Goal: Task Accomplishment & Management: Manage account settings

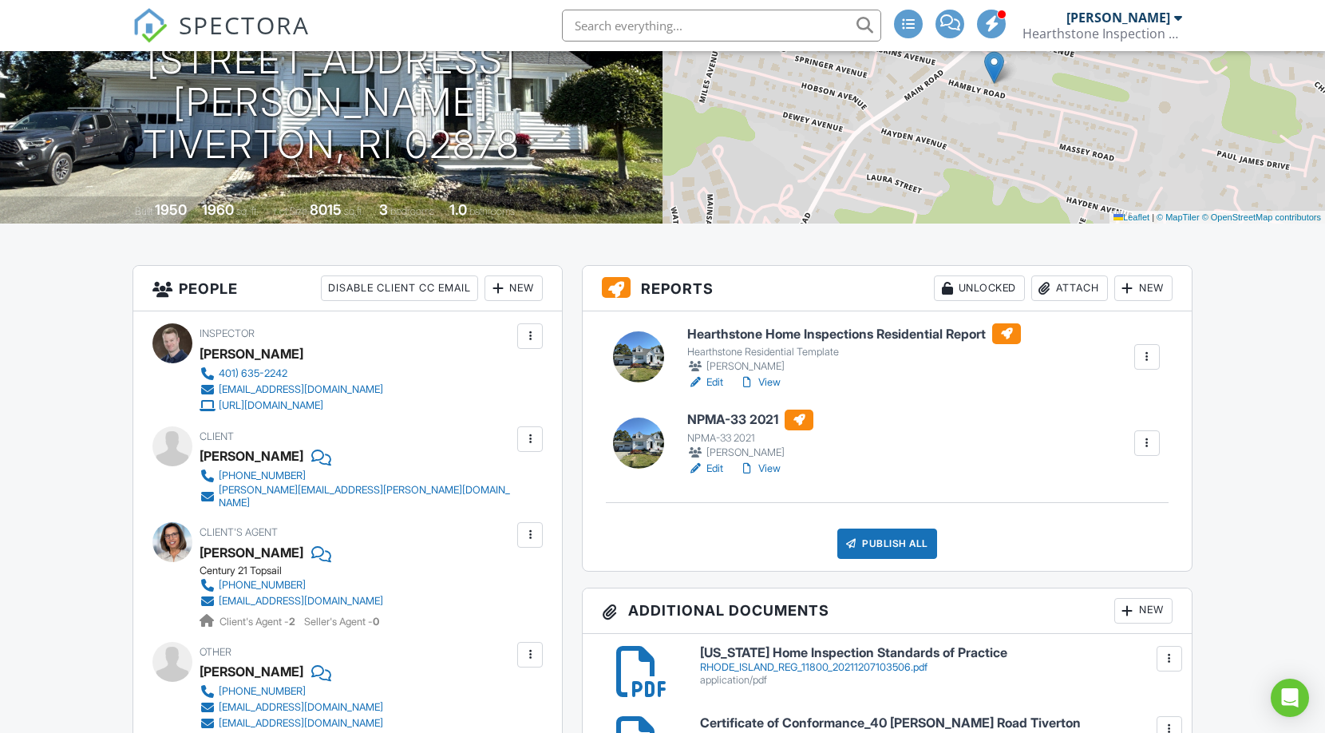
click at [897, 538] on div "Publish All" at bounding box center [887, 544] width 100 height 30
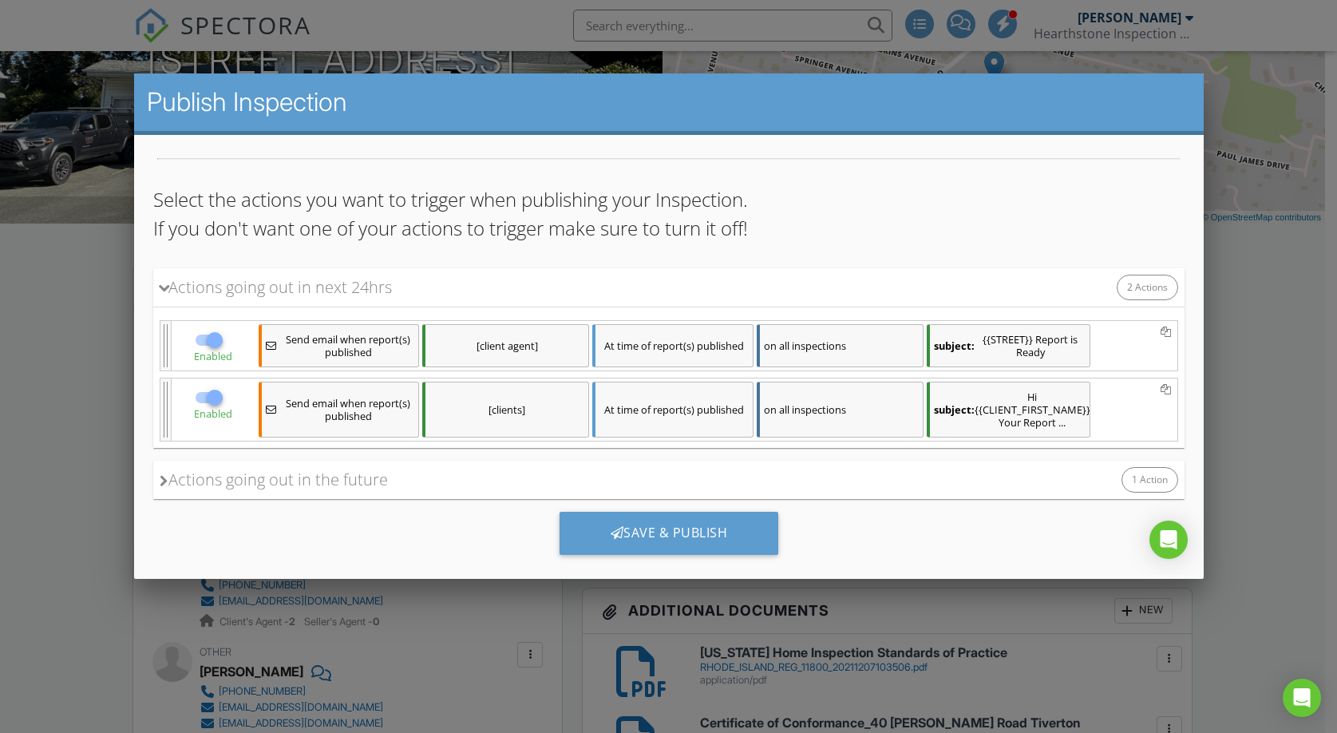
scroll to position [129, 0]
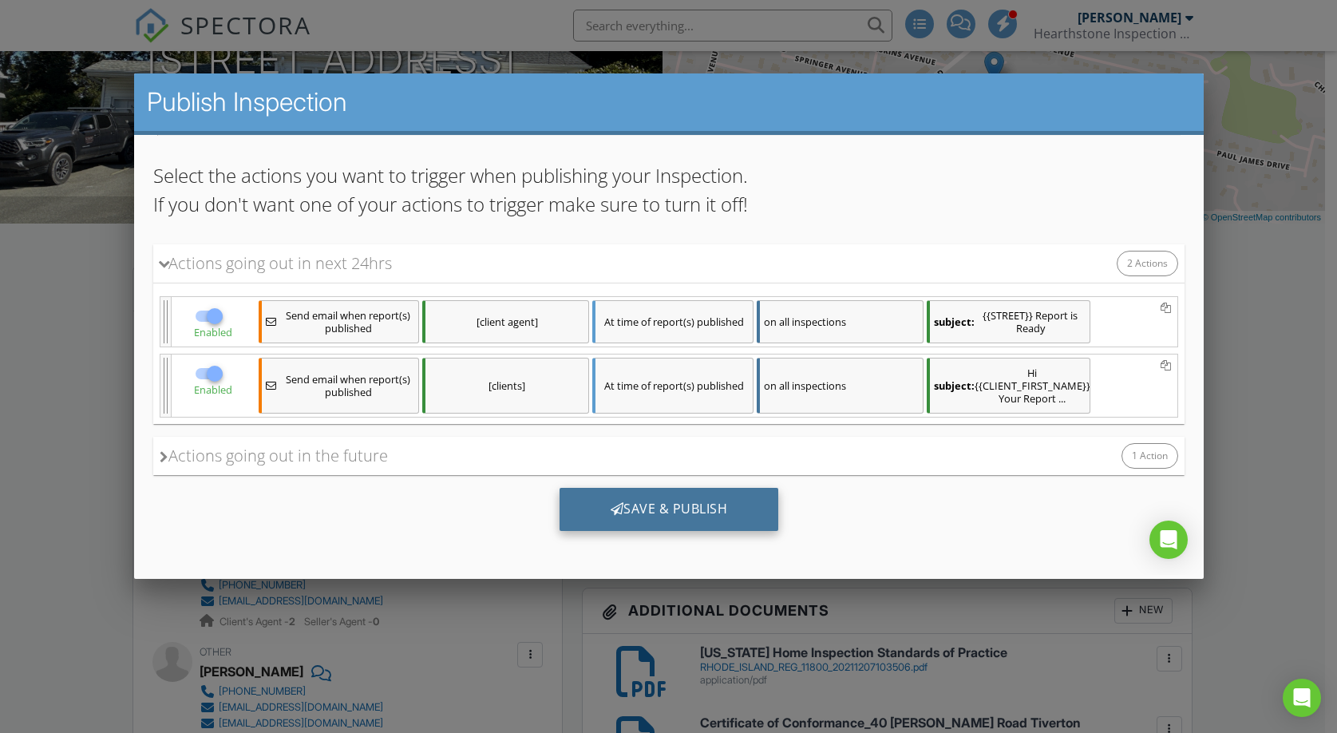
click at [667, 502] on div "Save & Publish" at bounding box center [669, 508] width 220 height 43
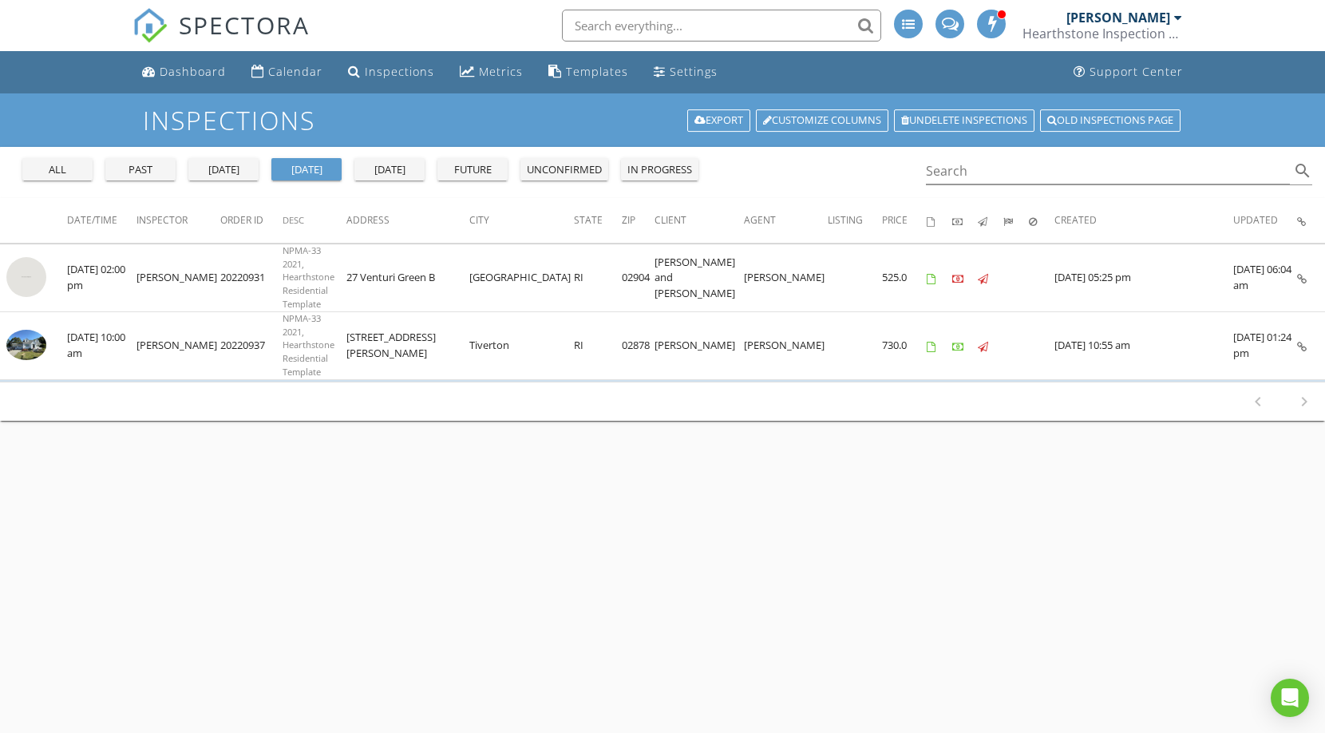
click at [395, 168] on div "tomorrow" at bounding box center [389, 170] width 57 height 16
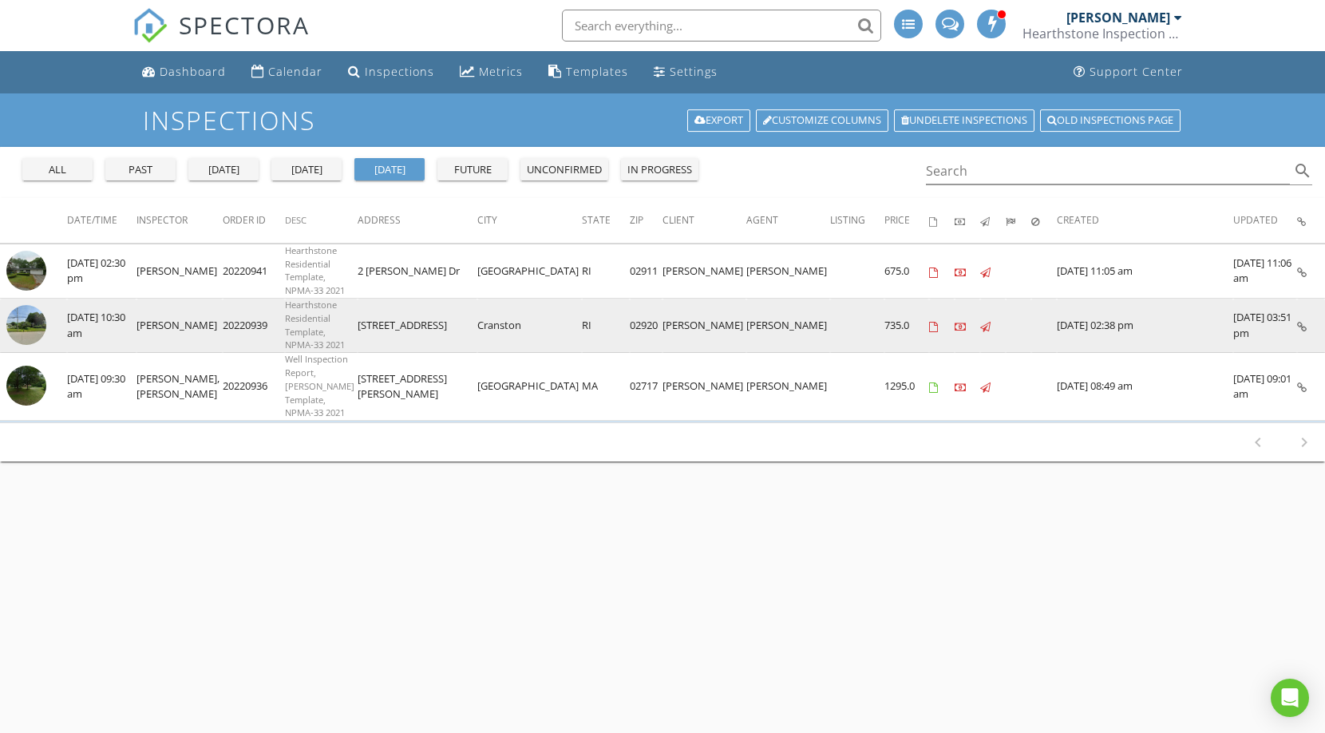
click at [34, 317] on img at bounding box center [26, 325] width 40 height 40
click at [26, 315] on img at bounding box center [26, 325] width 40 height 40
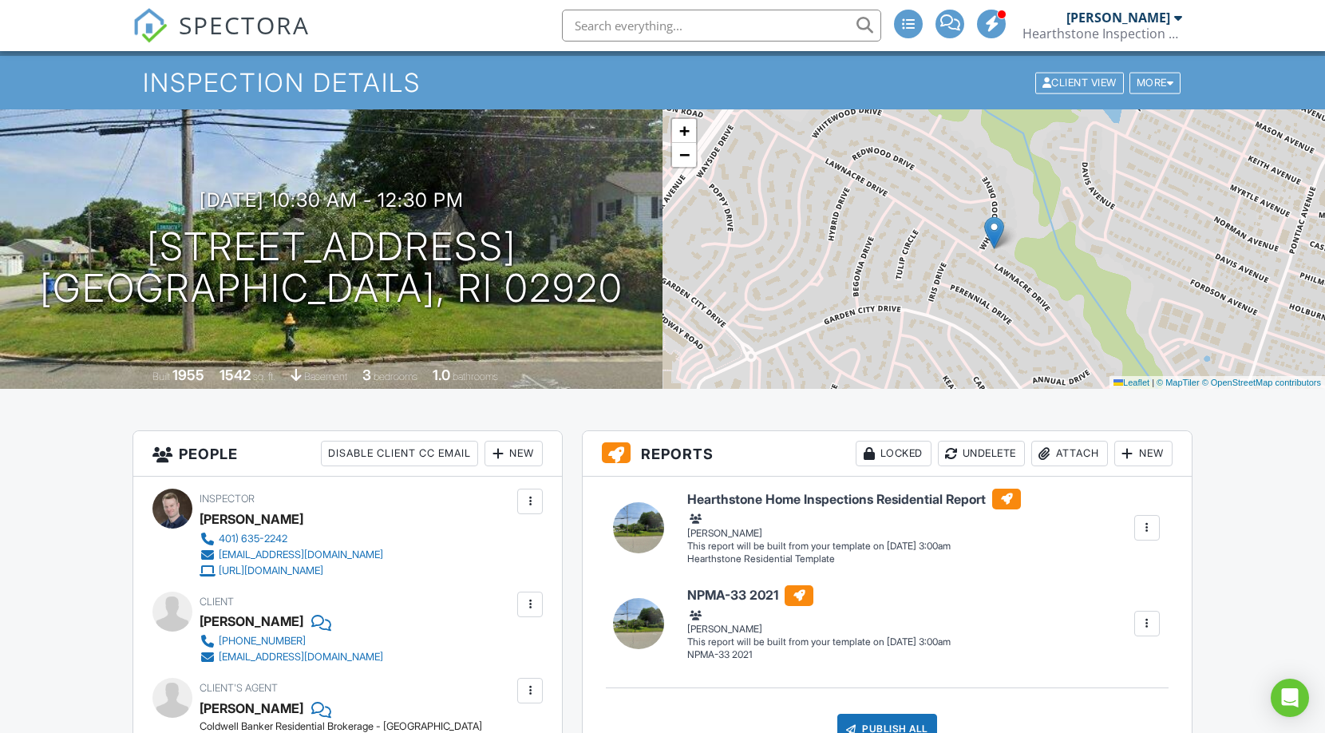
scroll to position [101, 0]
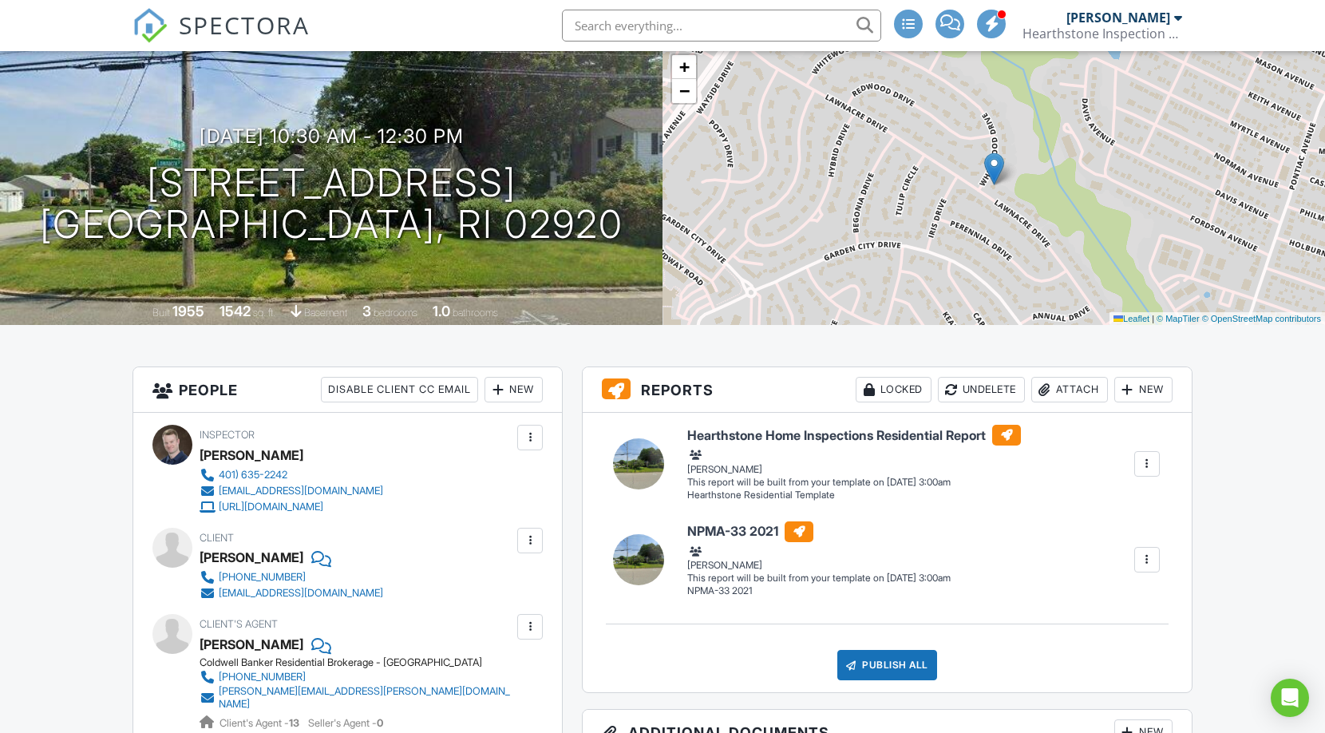
click at [1140, 470] on div at bounding box center [1147, 464] width 16 height 16
click at [1125, 496] on div "Build Now" at bounding box center [1090, 494] width 128 height 19
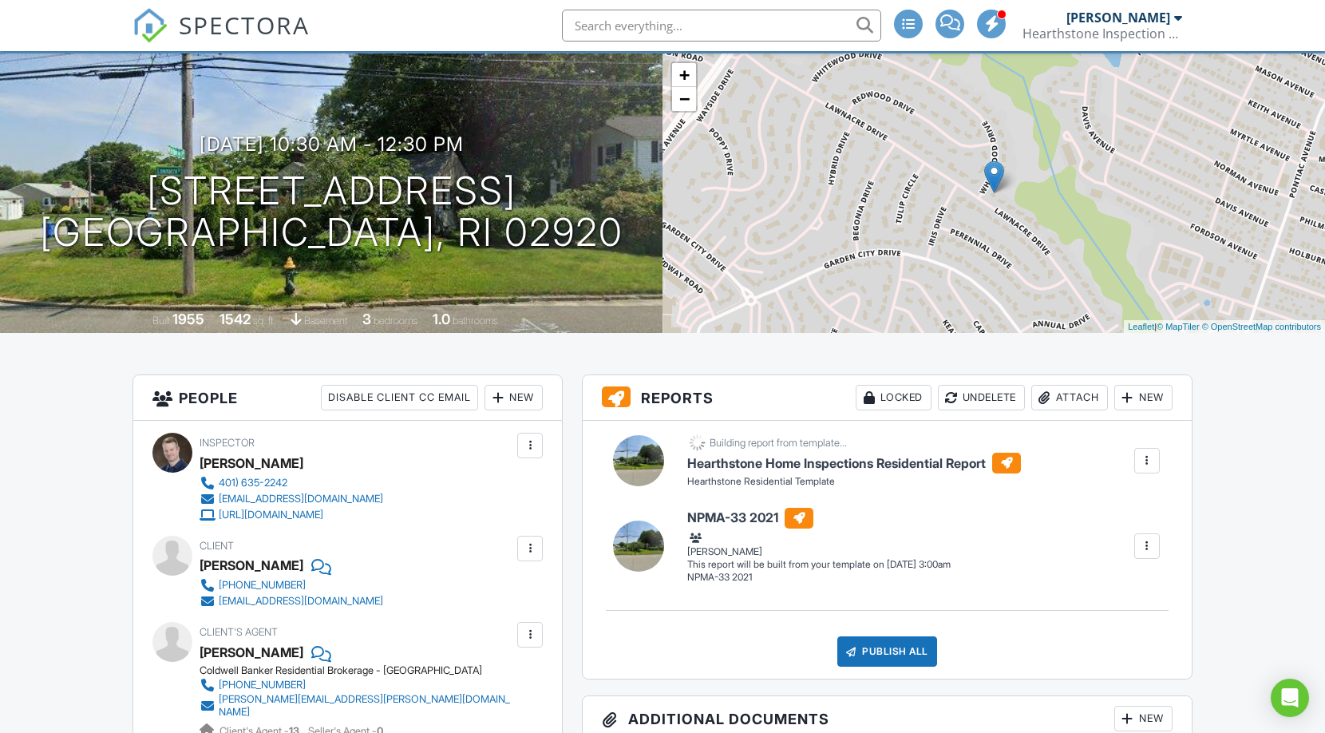
scroll to position [108, 0]
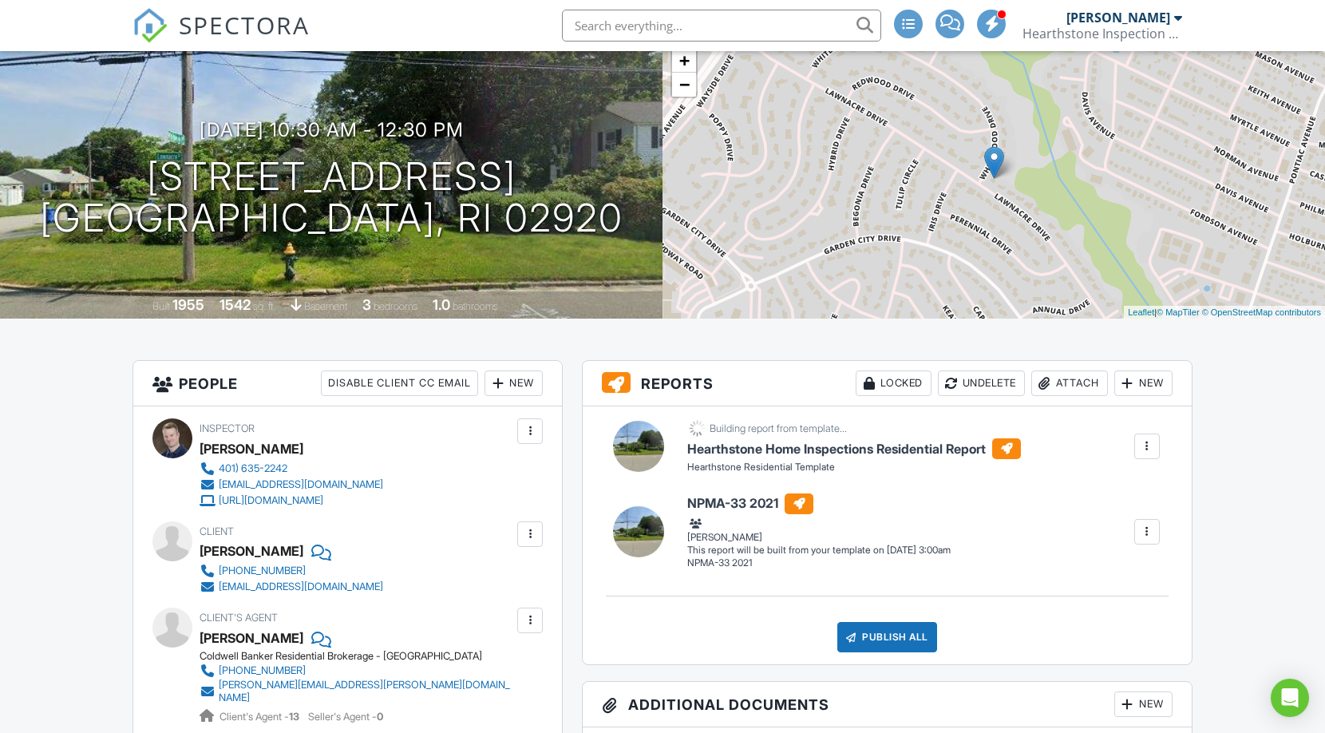
click at [1144, 532] on div at bounding box center [1147, 532] width 16 height 16
click at [1056, 569] on div "Build Now" at bounding box center [1090, 562] width 128 height 19
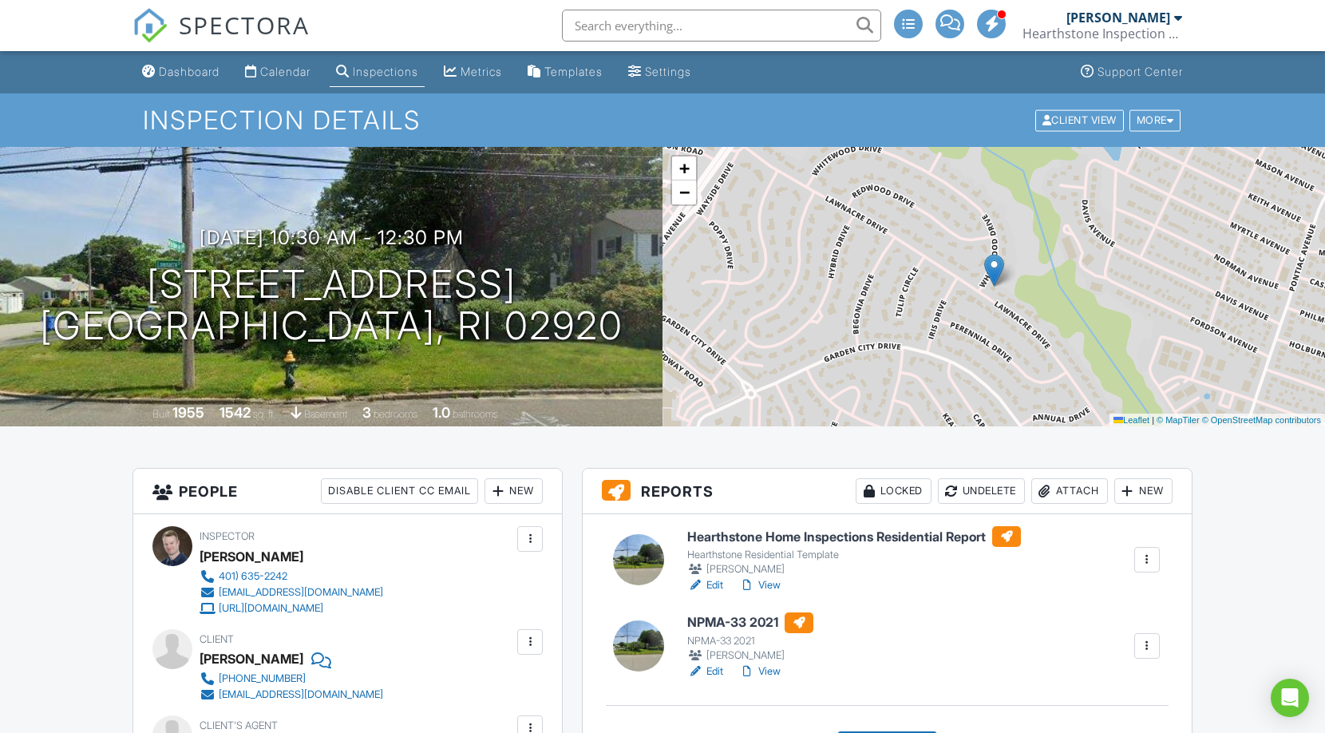
click at [715, 668] on link "Edit" at bounding box center [705, 671] width 36 height 16
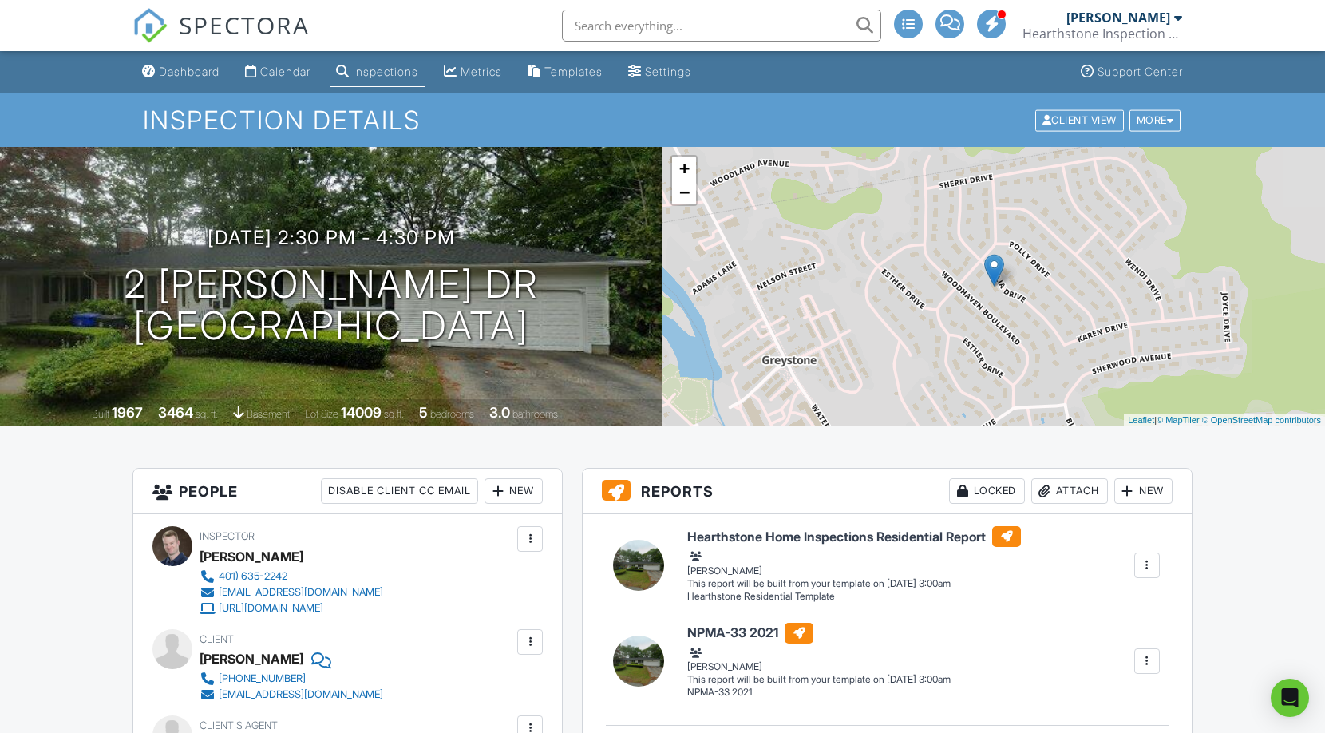
click at [1154, 561] on div at bounding box center [1147, 565] width 16 height 16
click at [1092, 590] on div "Build Now" at bounding box center [1090, 595] width 128 height 19
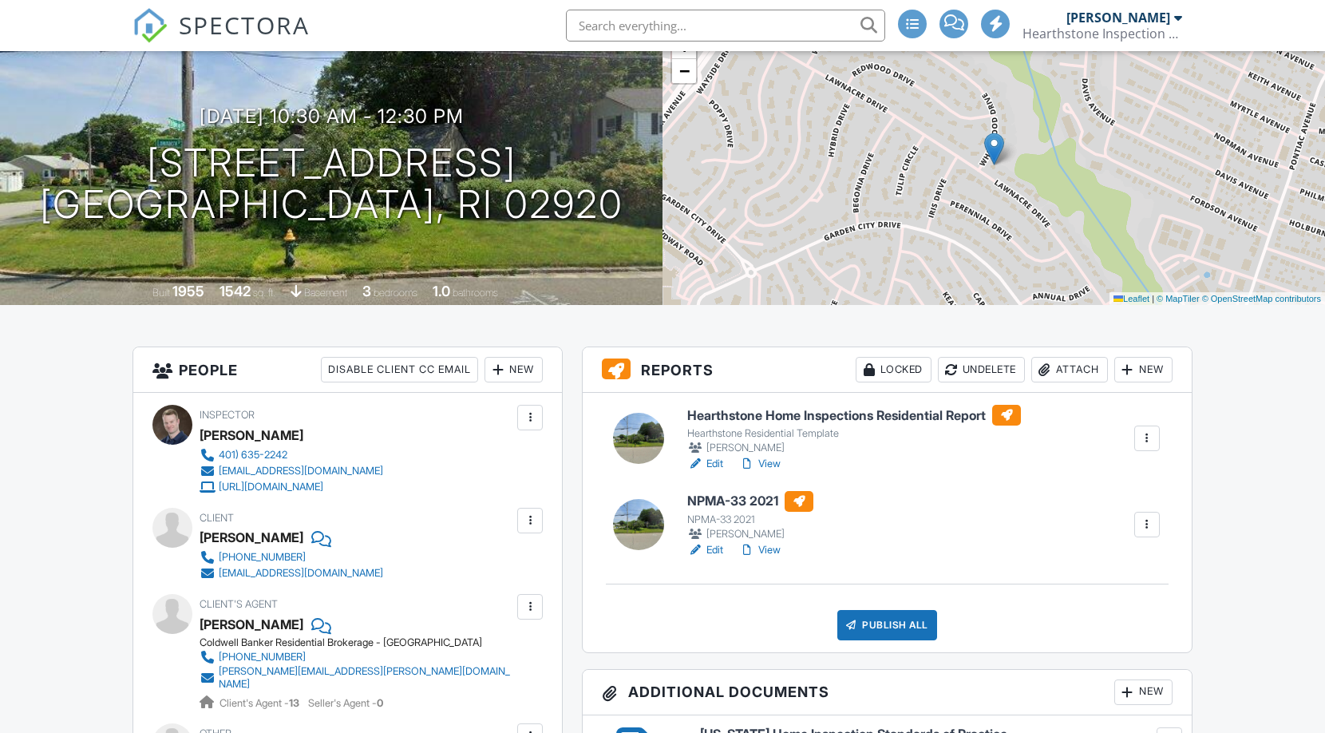
scroll to position [135, 0]
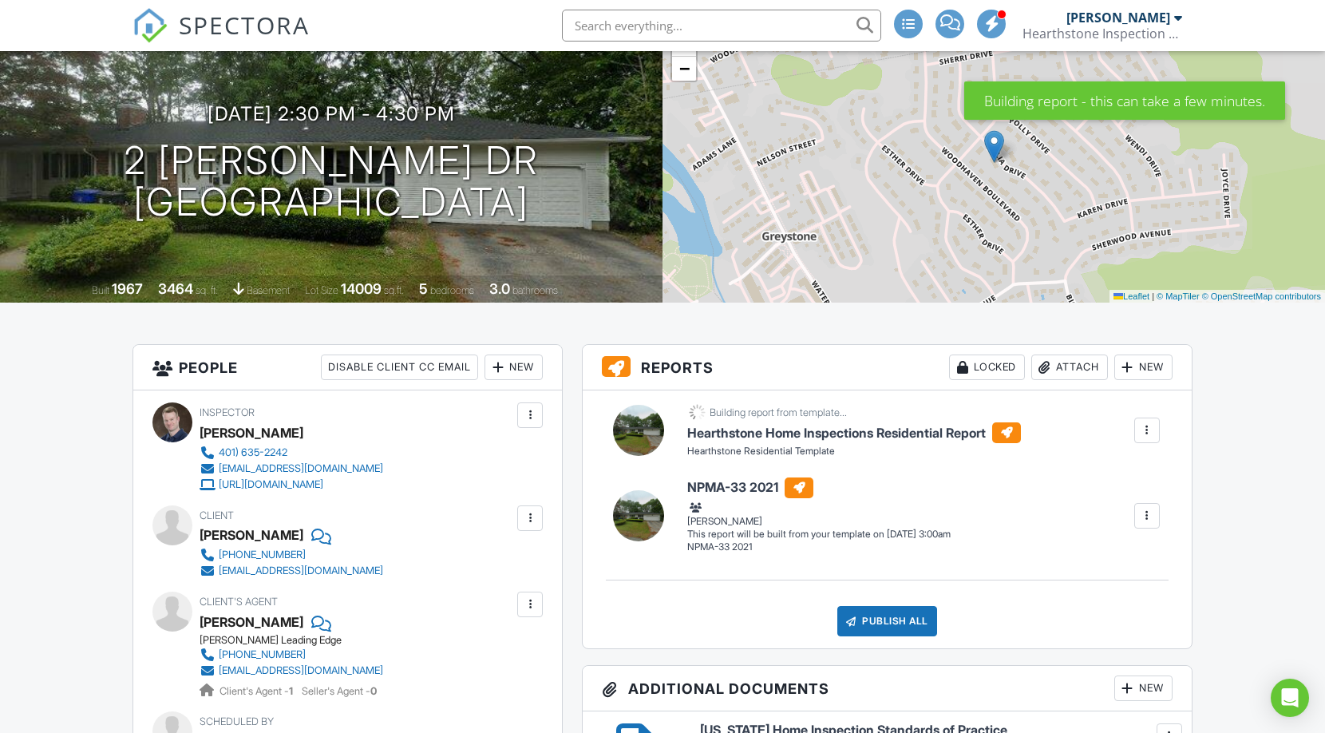
click at [1139, 518] on div at bounding box center [1147, 516] width 16 height 16
click at [1101, 547] on div "Build Now" at bounding box center [1090, 546] width 128 height 19
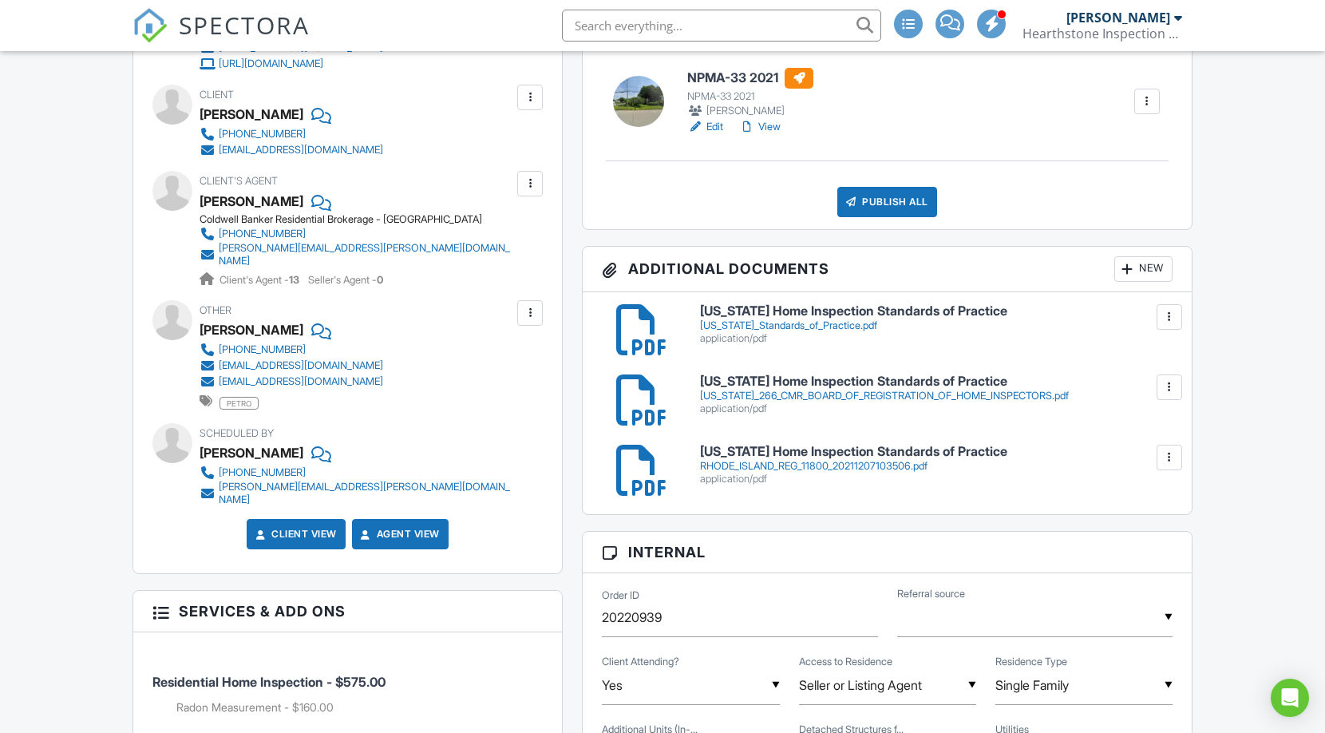
scroll to position [505, 0]
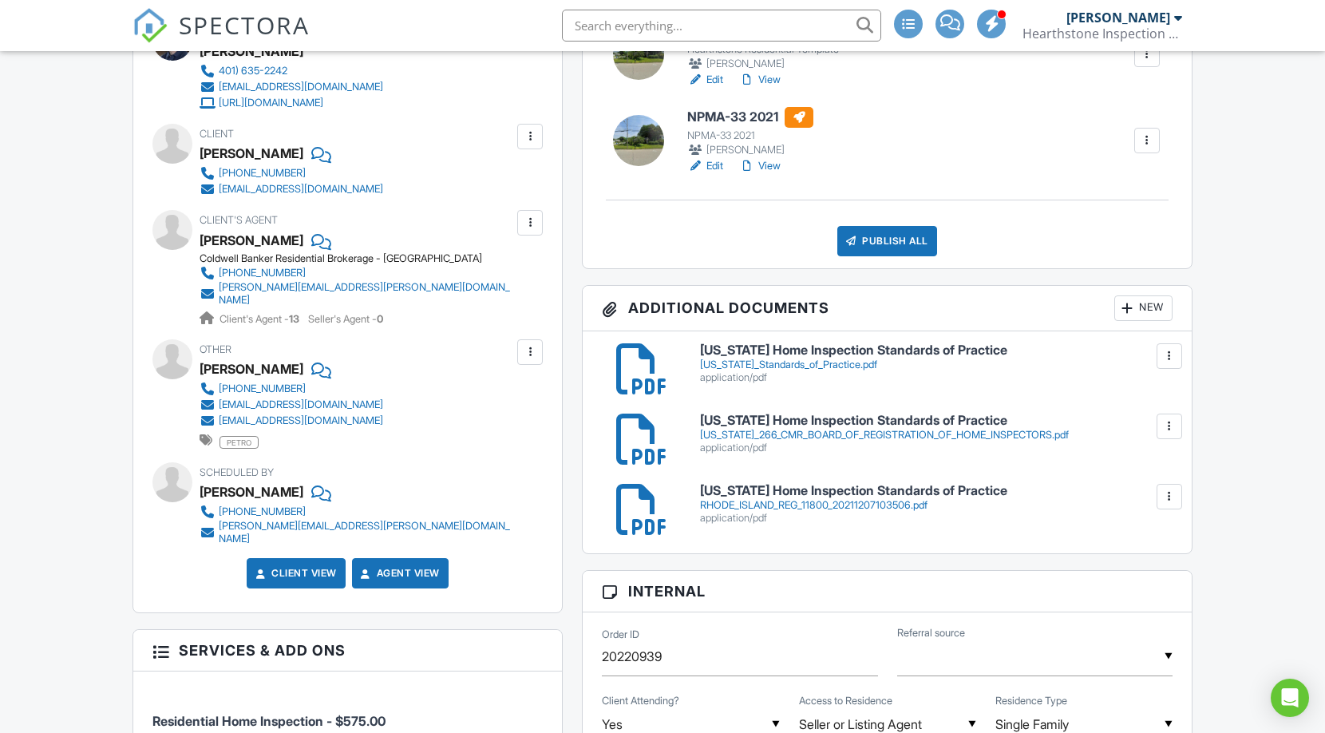
click at [1166, 357] on div at bounding box center [1170, 356] width 16 height 16
click at [1147, 414] on li "Delete" at bounding box center [1137, 426] width 72 height 40
click at [1165, 360] on div at bounding box center [1170, 356] width 16 height 16
click at [1134, 424] on link "Delete" at bounding box center [1136, 427] width 59 height 18
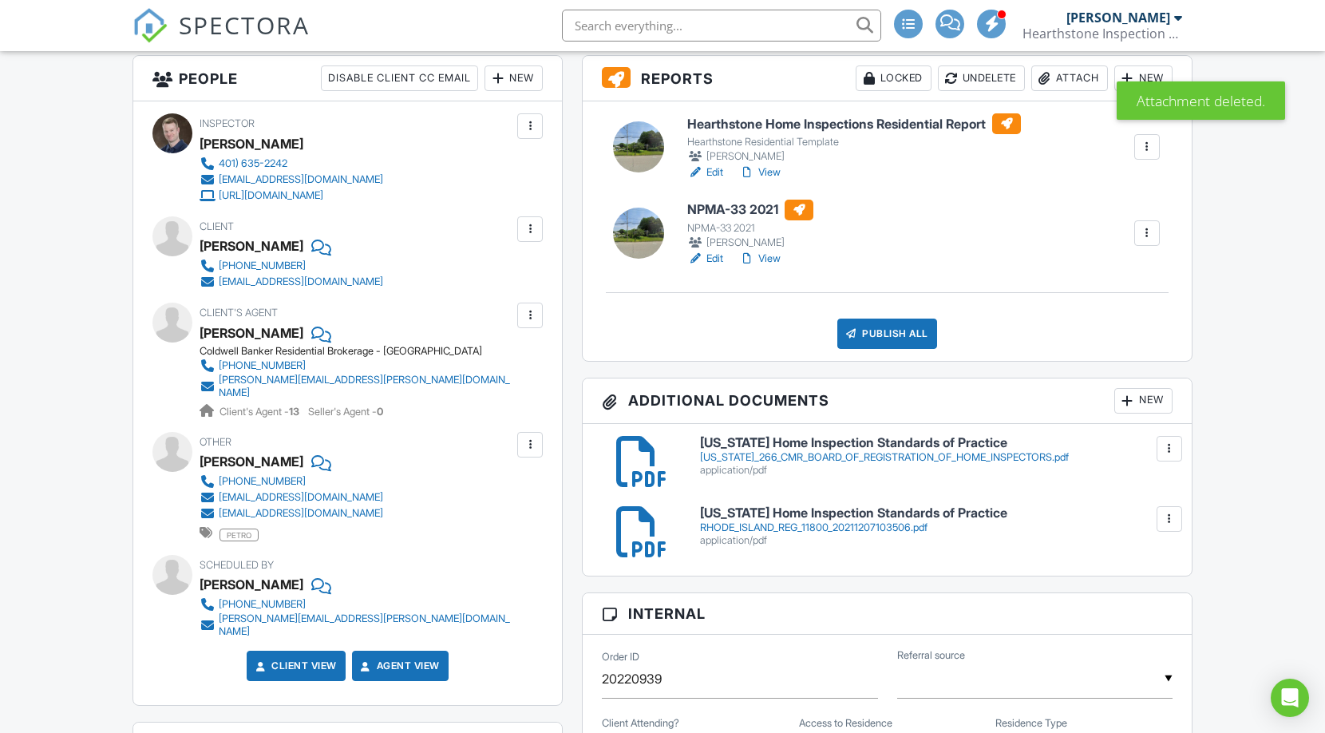
click at [1174, 445] on div at bounding box center [1170, 449] width 16 height 16
click at [1127, 518] on link "Delete" at bounding box center [1136, 519] width 59 height 18
